Goal: Find specific page/section: Find specific page/section

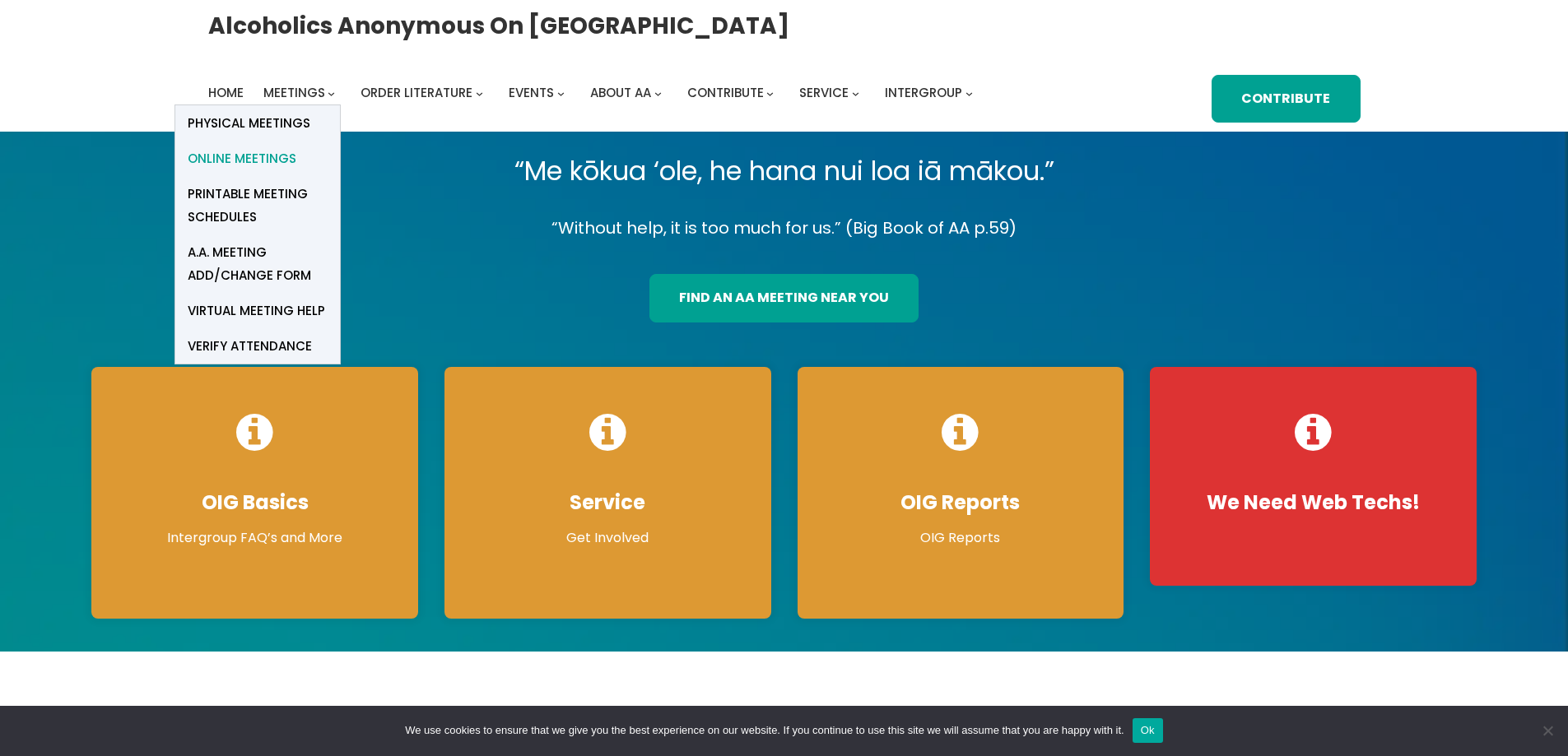
click at [283, 153] on span "Online Meetings" at bounding box center [242, 159] width 109 height 23
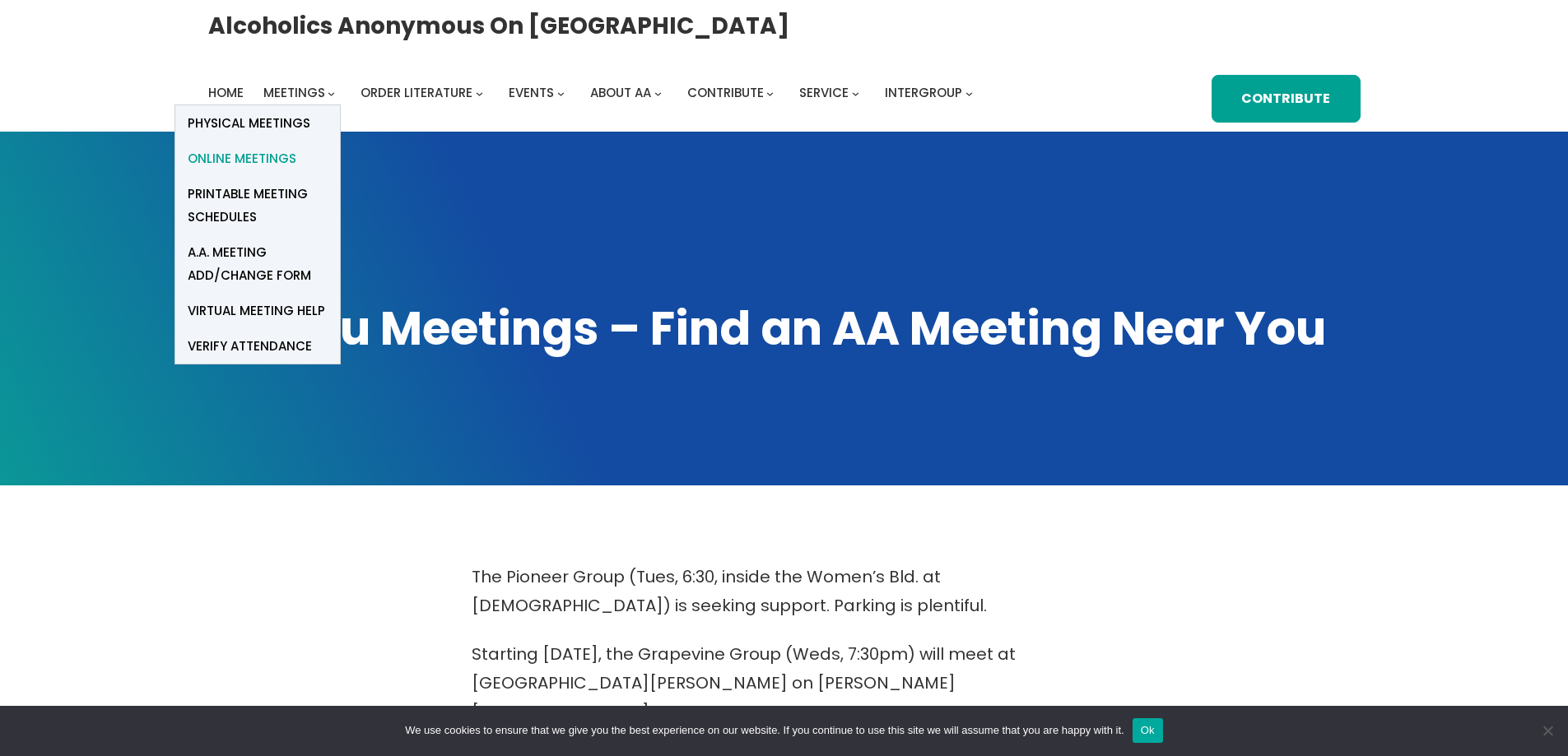
click at [270, 160] on span "Online Meetings" at bounding box center [242, 159] width 109 height 23
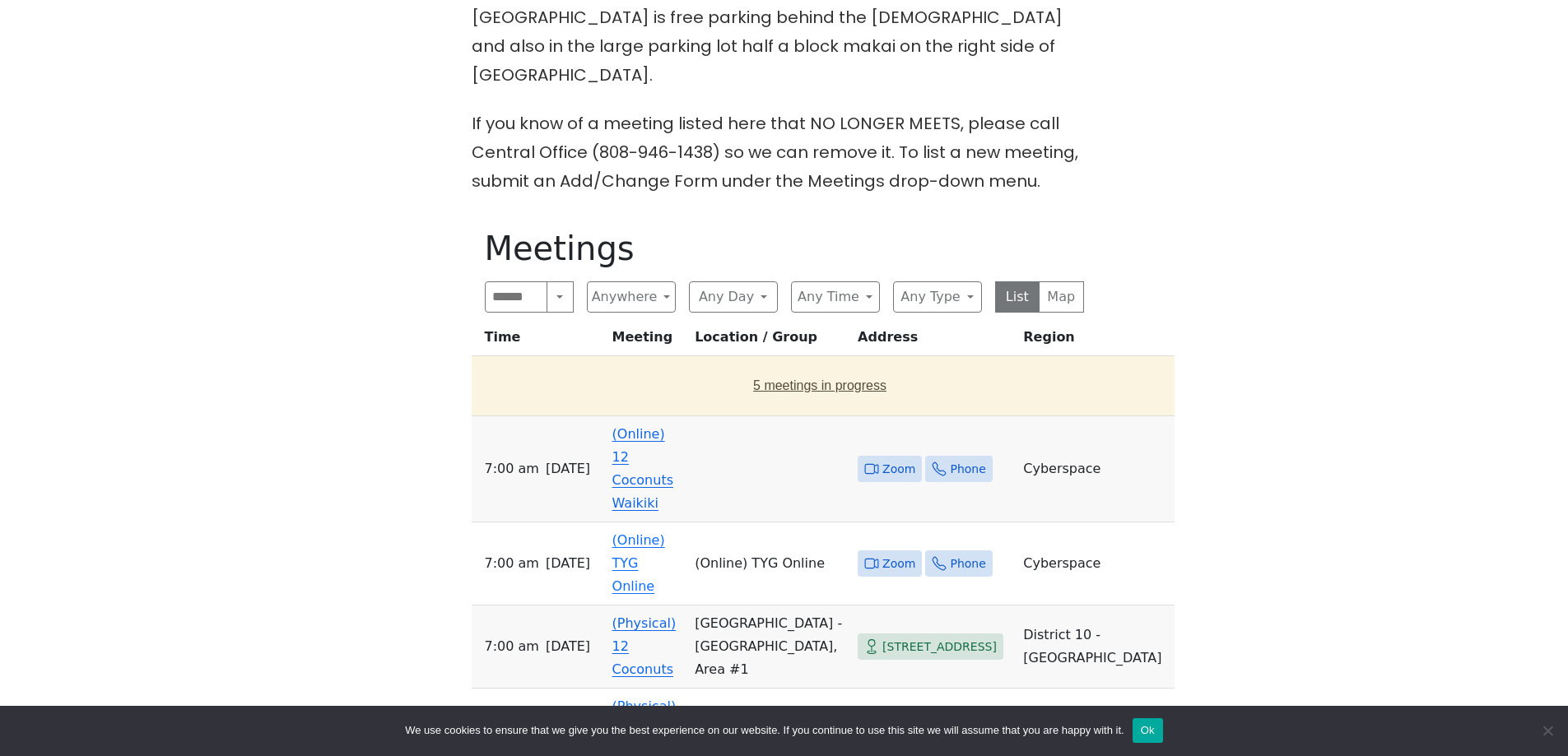
scroll to position [823, 0]
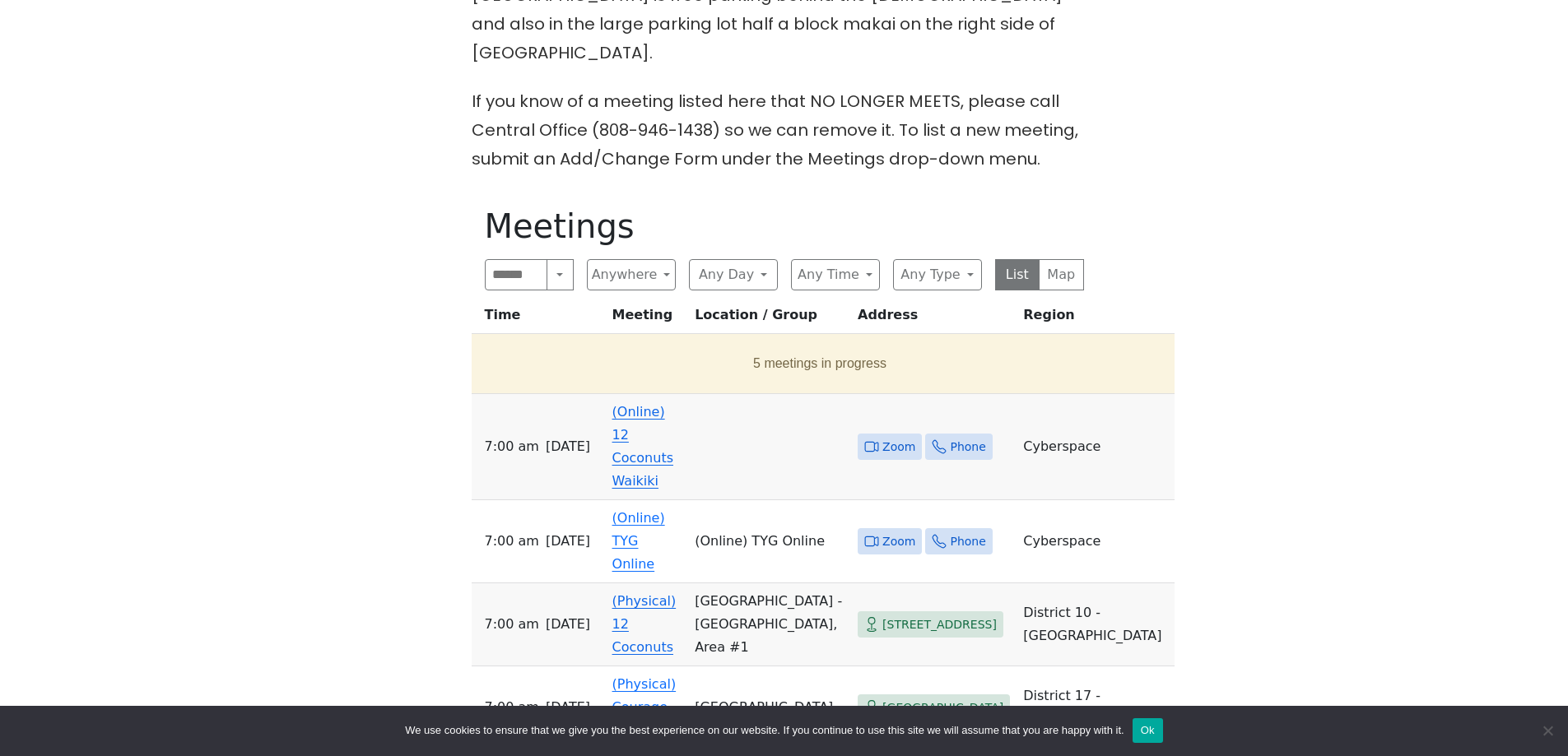
click at [897, 437] on span "Zoom" at bounding box center [899, 447] width 33 height 21
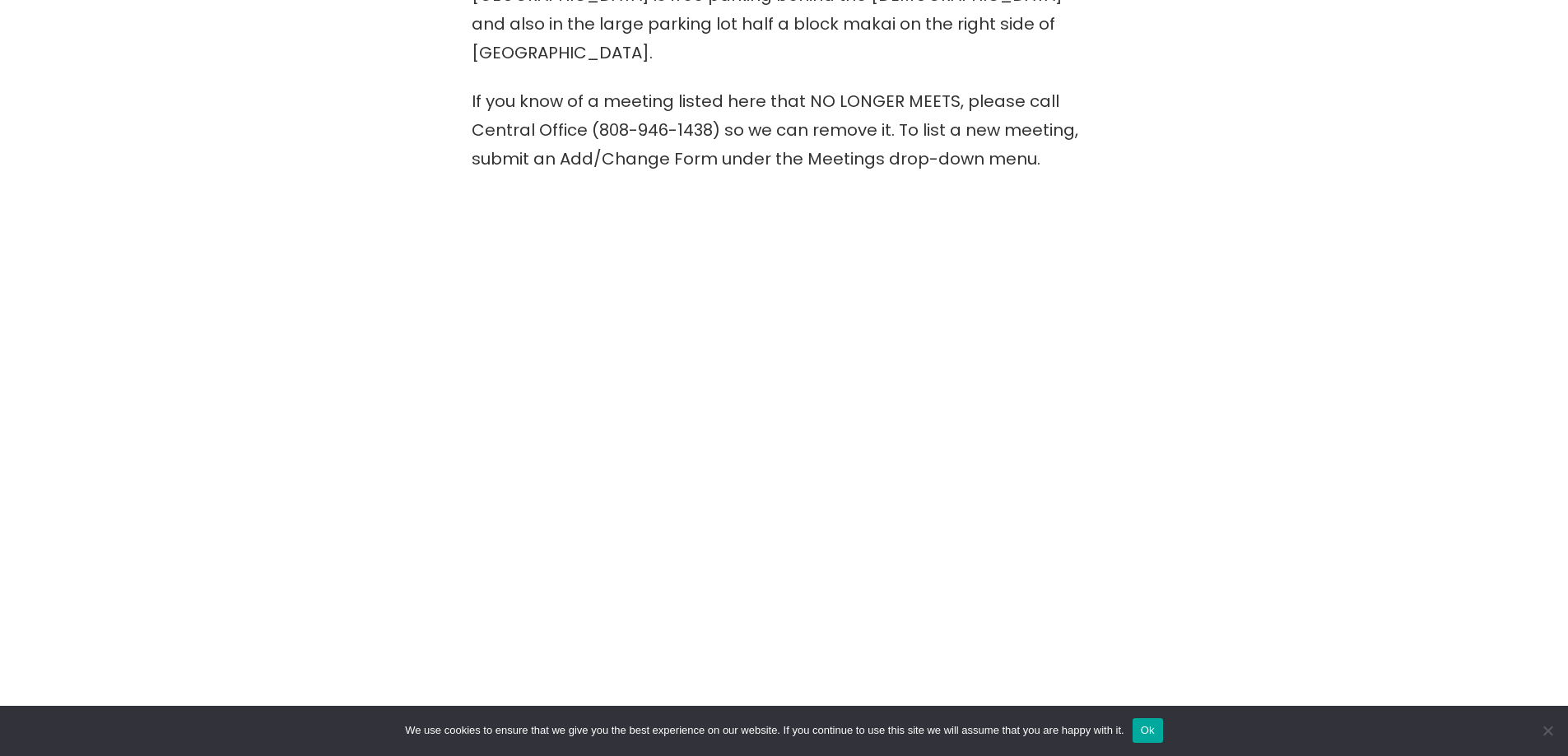
scroll to position [959, 0]
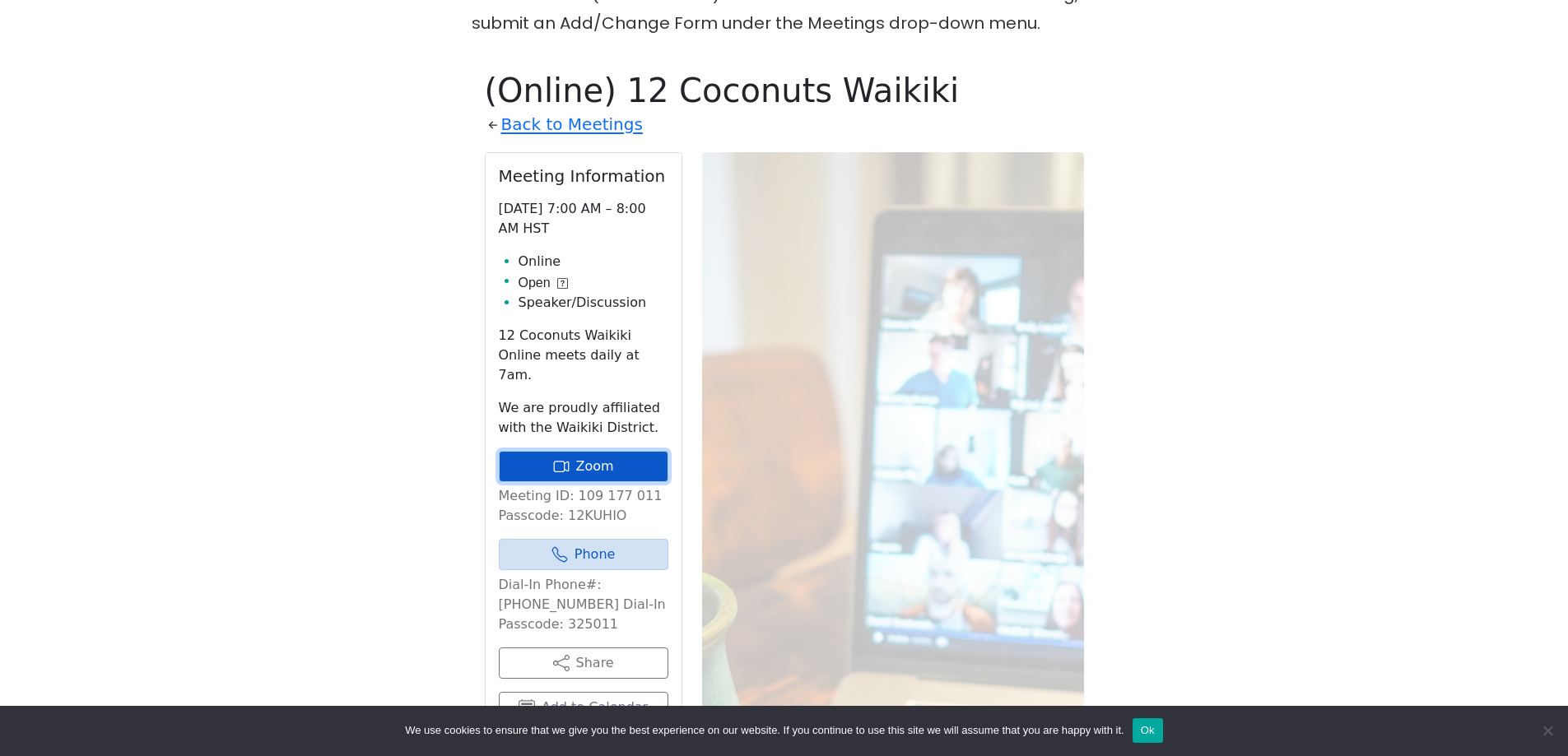
click at [586, 451] on link "Zoom" at bounding box center [583, 466] width 170 height 31
